Goal: Transaction & Acquisition: Purchase product/service

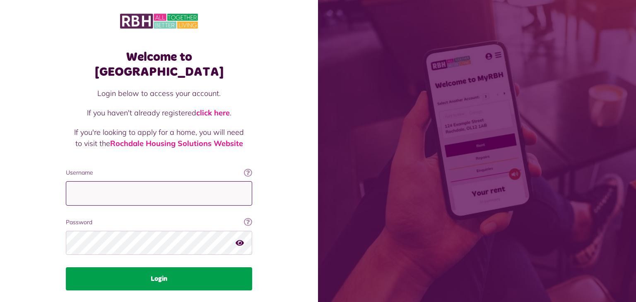
type input "**********"
click at [236, 268] on button "Login" at bounding box center [159, 279] width 186 height 23
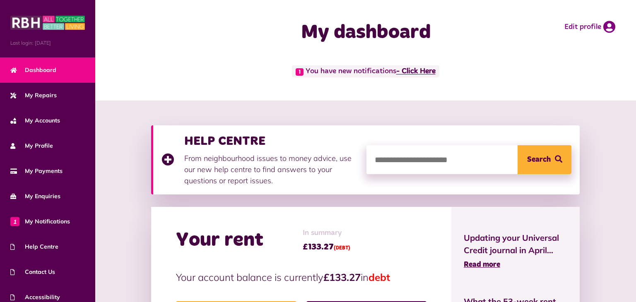
click at [414, 73] on link "- Click Here" at bounding box center [415, 71] width 39 height 7
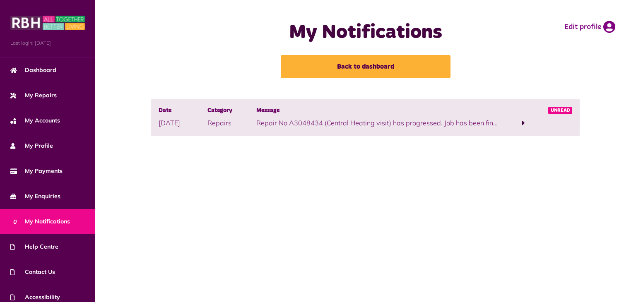
click at [524, 124] on span at bounding box center [523, 122] width 3 height 7
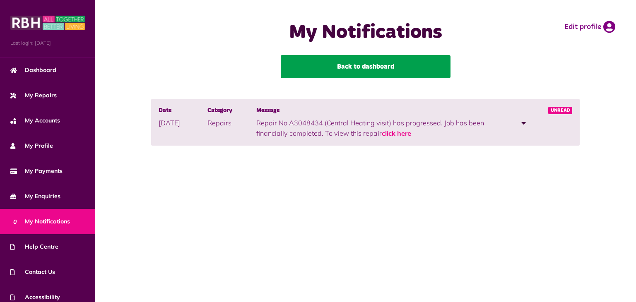
click at [397, 63] on link "Back to dashboard" at bounding box center [366, 66] width 170 height 23
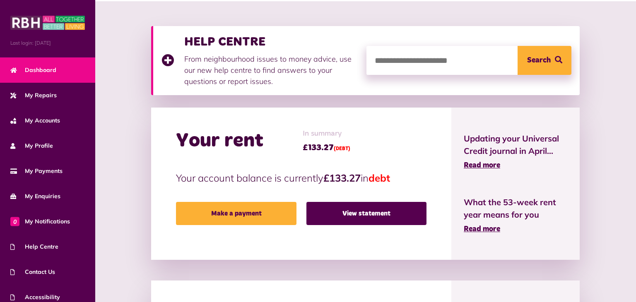
scroll to position [118, 0]
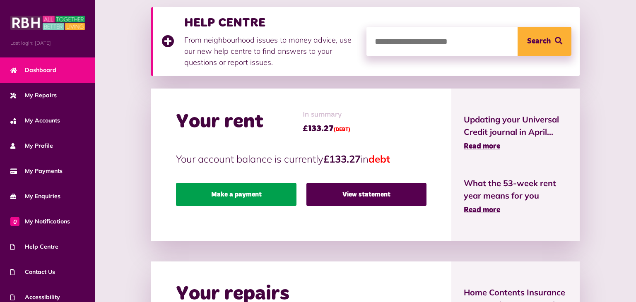
click at [270, 191] on link "Make a payment" at bounding box center [236, 194] width 120 height 23
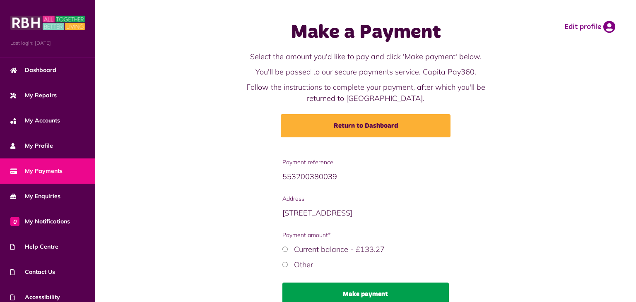
click at [348, 296] on button "Make payment" at bounding box center [365, 294] width 166 height 23
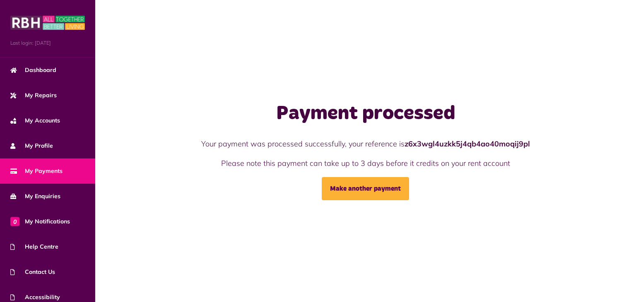
scroll to position [34, 0]
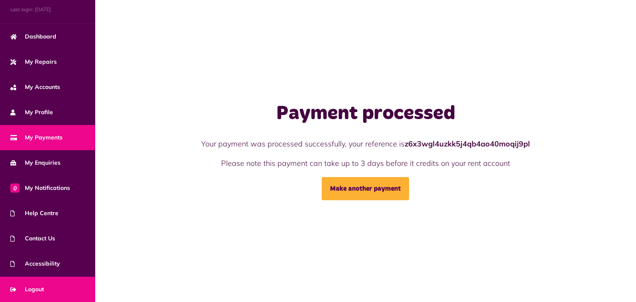
click at [76, 283] on link "Logout" at bounding box center [47, 289] width 95 height 25
